Goal: Find specific page/section: Find specific page/section

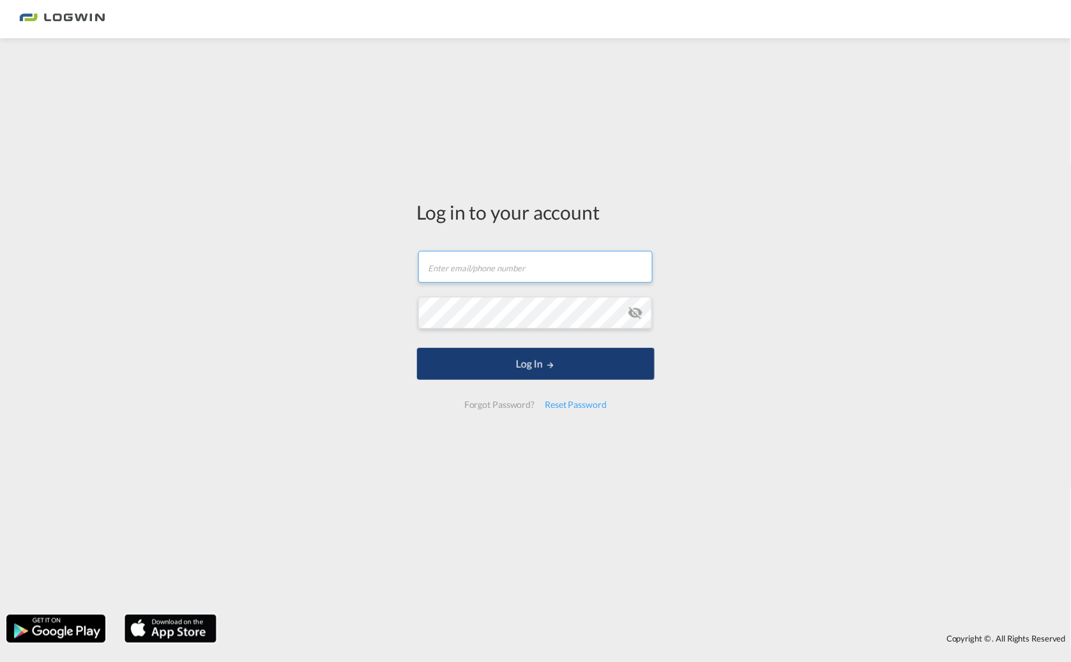
type input "[PERSON_NAME][EMAIL_ADDRESS][PERSON_NAME][DOMAIN_NAME]"
click at [530, 360] on button "Log In" at bounding box center [536, 364] width 238 height 32
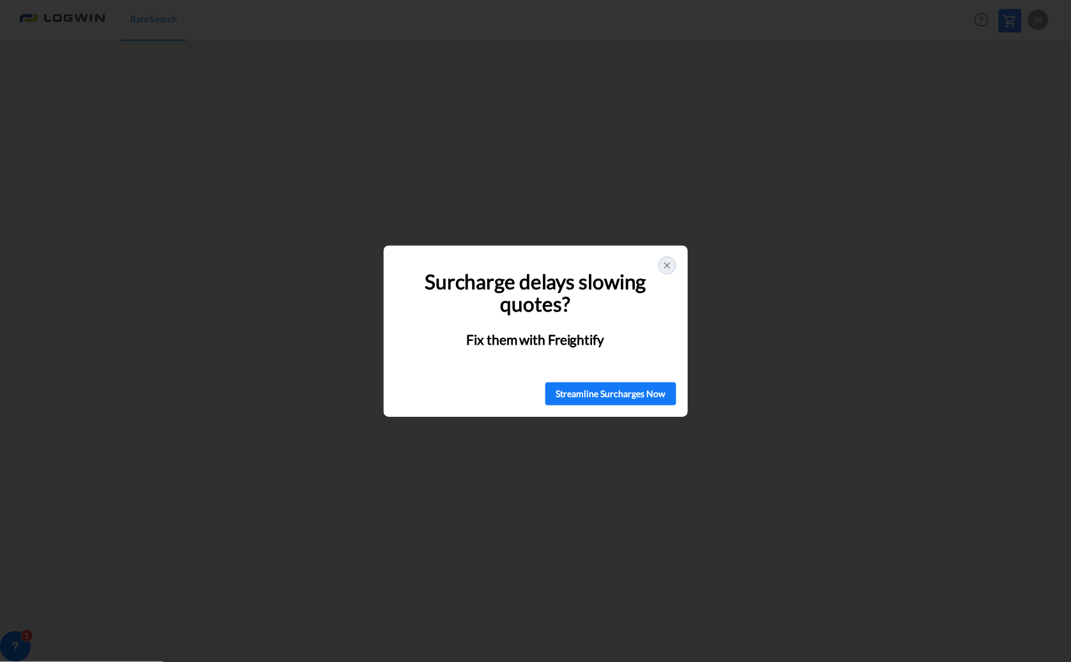
click at [670, 263] on icon at bounding box center [667, 266] width 10 height 10
